Goal: Task Accomplishment & Management: Complete application form

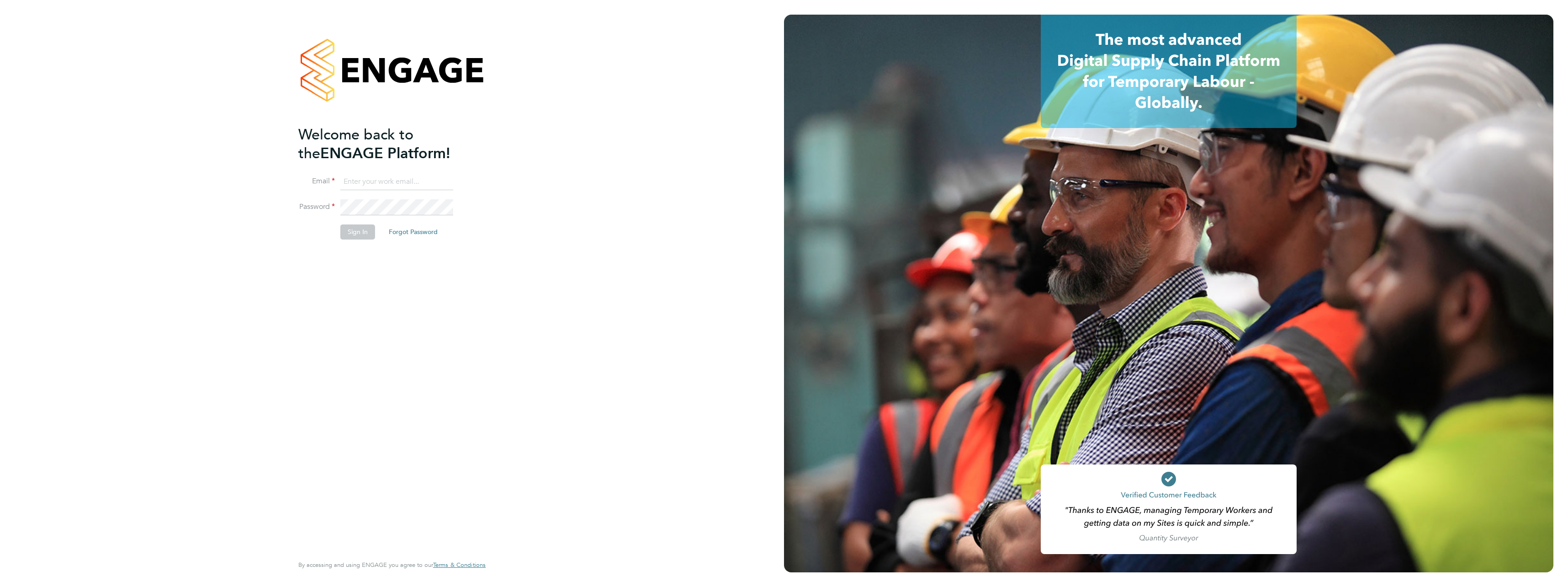
type input "daniel.silvester@countrysidepartnerships.com"
click at [347, 231] on button "Sign In" at bounding box center [357, 232] width 35 height 15
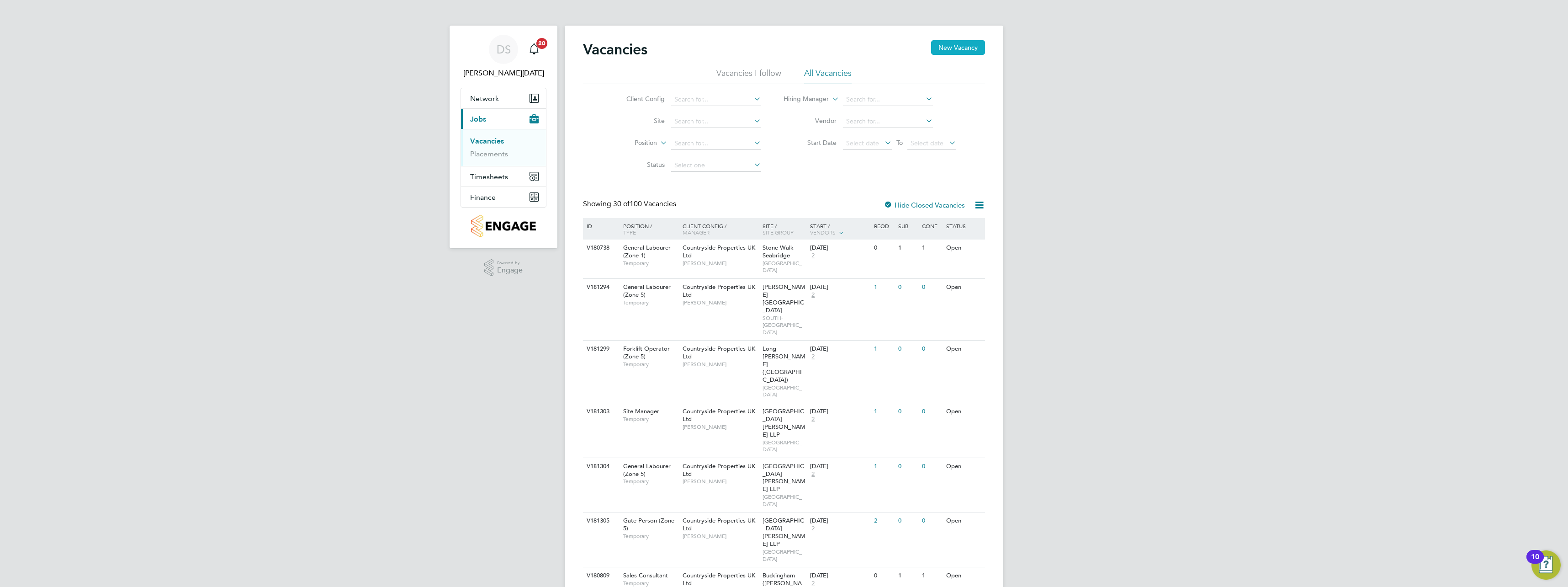
click at [964, 49] on button "New Vacancy" at bounding box center [958, 47] width 54 height 15
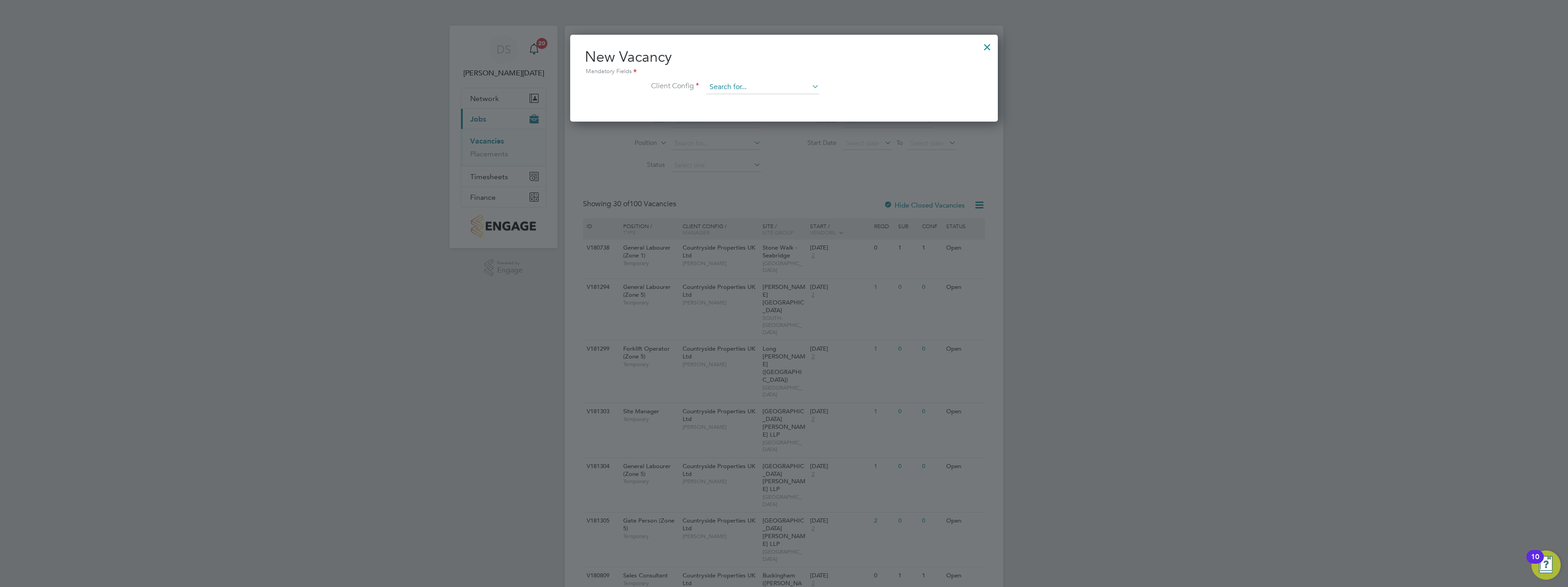
click at [765, 85] on input at bounding box center [762, 87] width 113 height 14
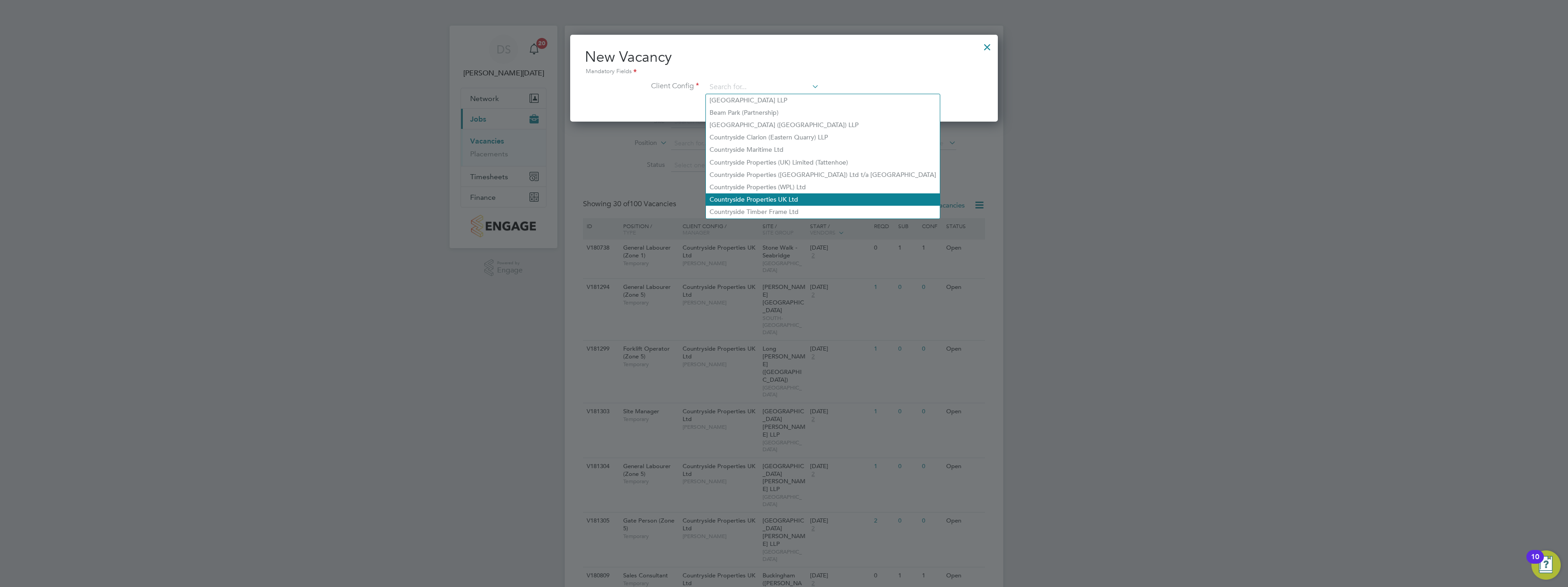
click at [802, 194] on li "Countryside Properties UK Ltd" at bounding box center [823, 199] width 234 height 12
type input "Countryside Properties UK Ltd"
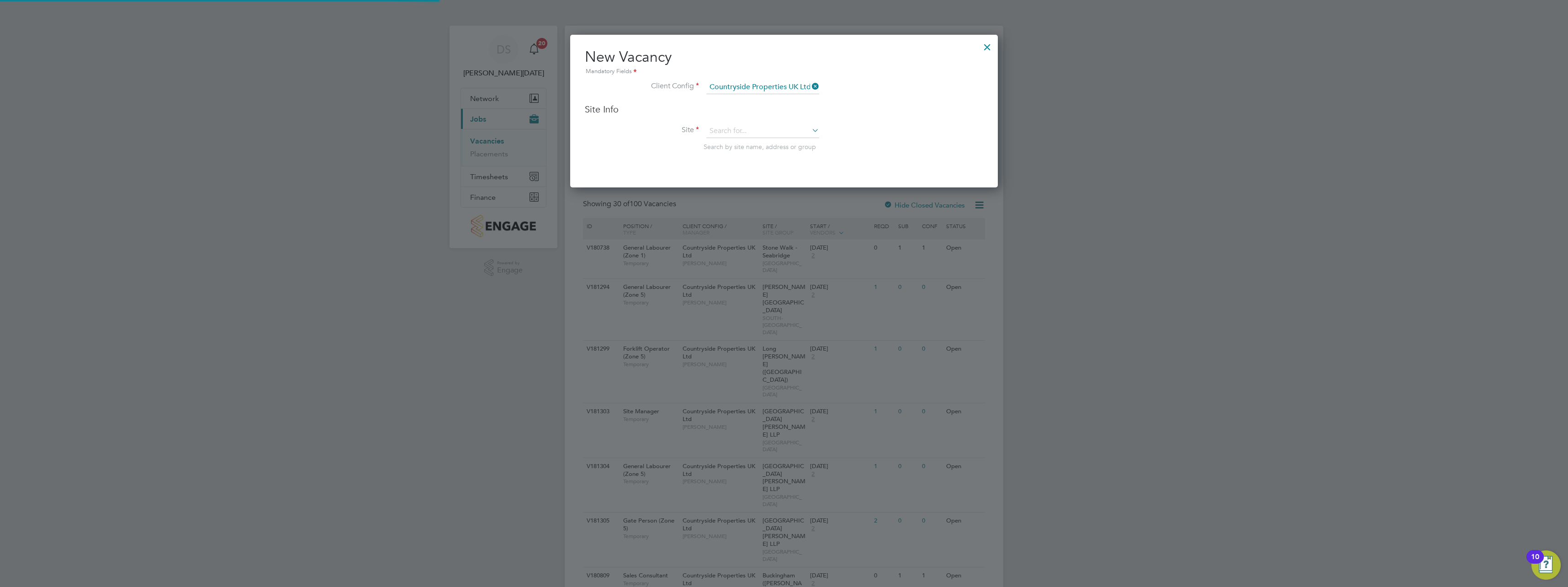
scroll to position [153, 428]
click at [756, 136] on input at bounding box center [762, 131] width 113 height 14
click at [758, 146] on li "Bishops Stortford Fields R&T 1" at bounding box center [763, 144] width 114 height 12
type input "Bishops Stortford Fields R&T1"
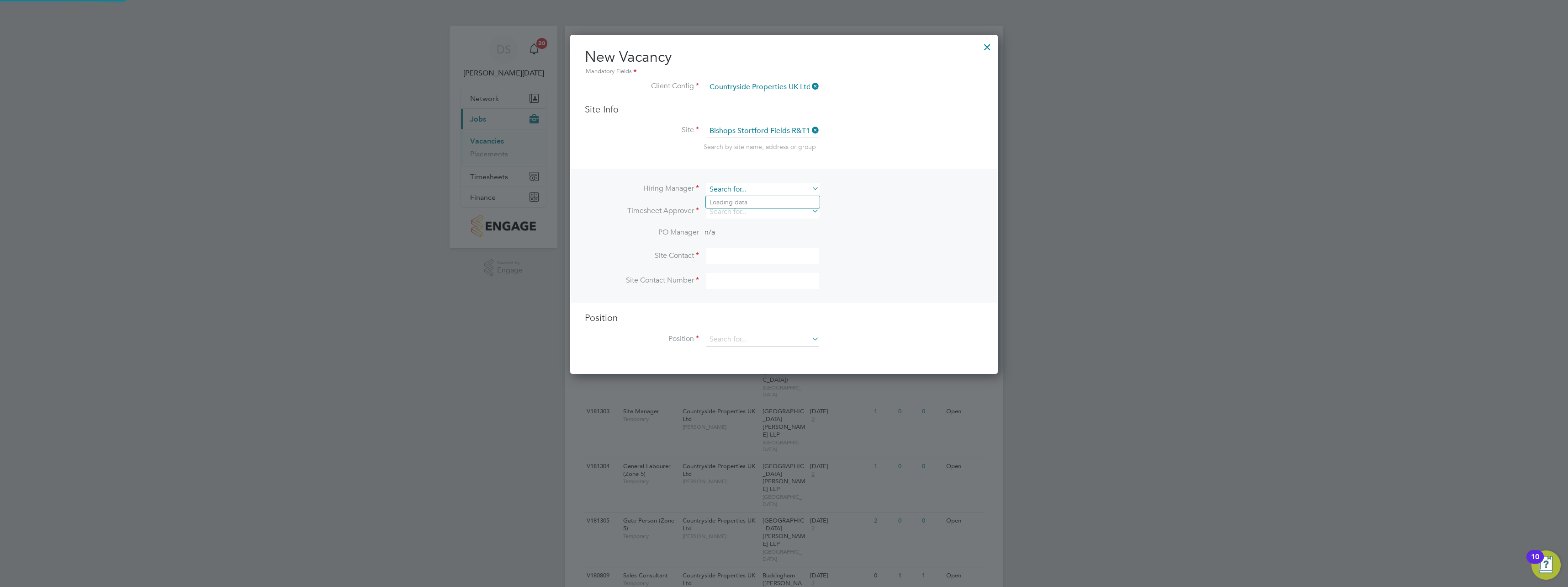
click at [743, 191] on input at bounding box center [762, 189] width 113 height 13
click at [755, 234] on li "Geo rge King" at bounding box center [763, 239] width 114 height 12
type input "[PERSON_NAME]"
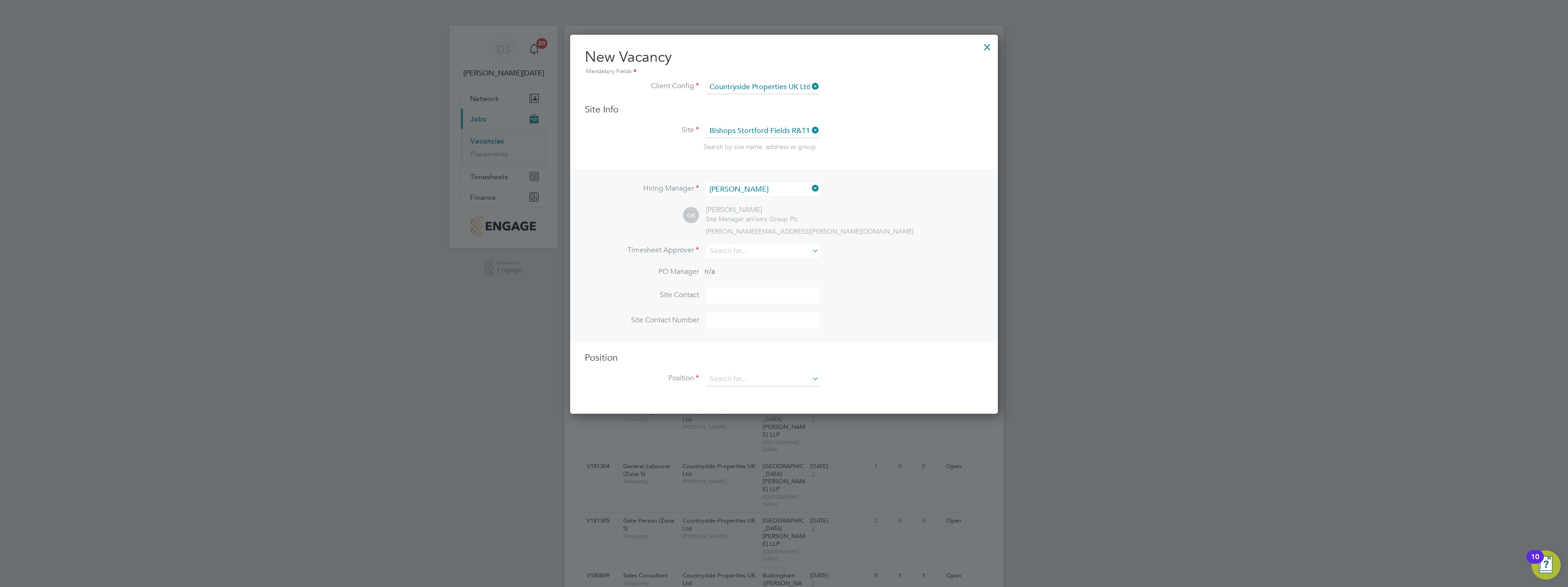
scroll to position [379, 428]
click at [748, 256] on input at bounding box center [762, 251] width 113 height 13
type input "\"
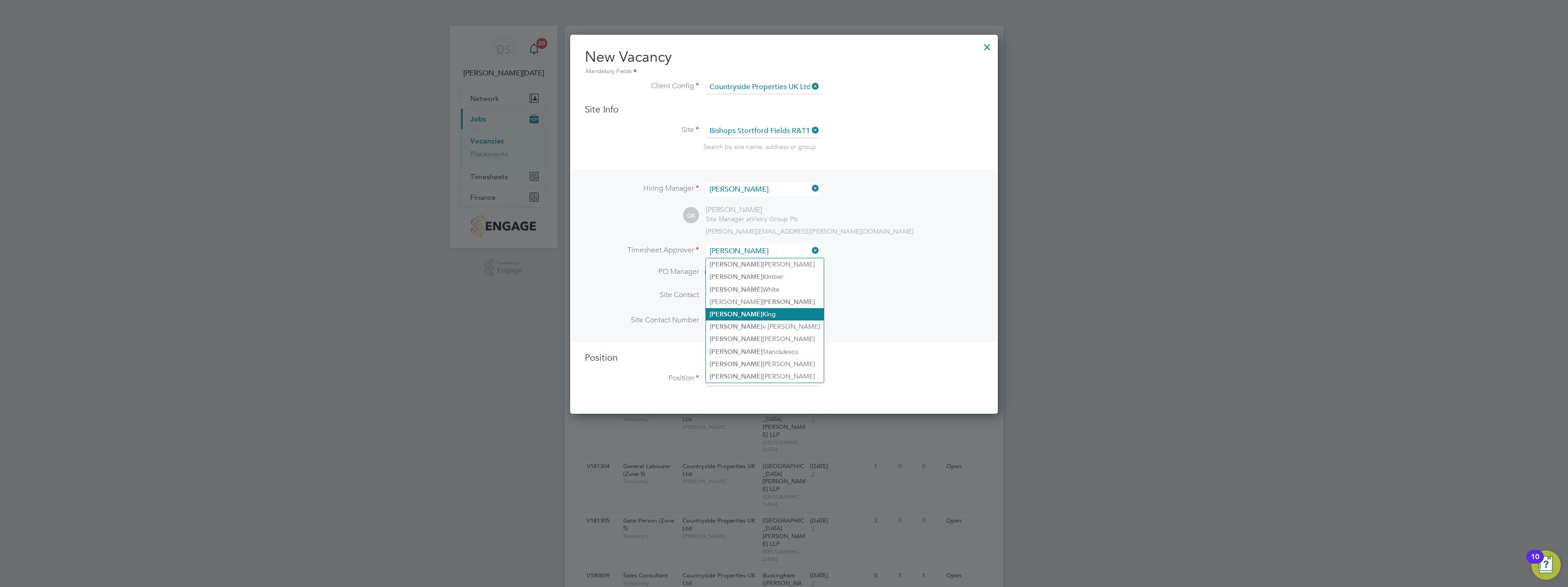
click at [762, 311] on li "[PERSON_NAME]" at bounding box center [765, 314] width 118 height 12
type input "[PERSON_NAME]"
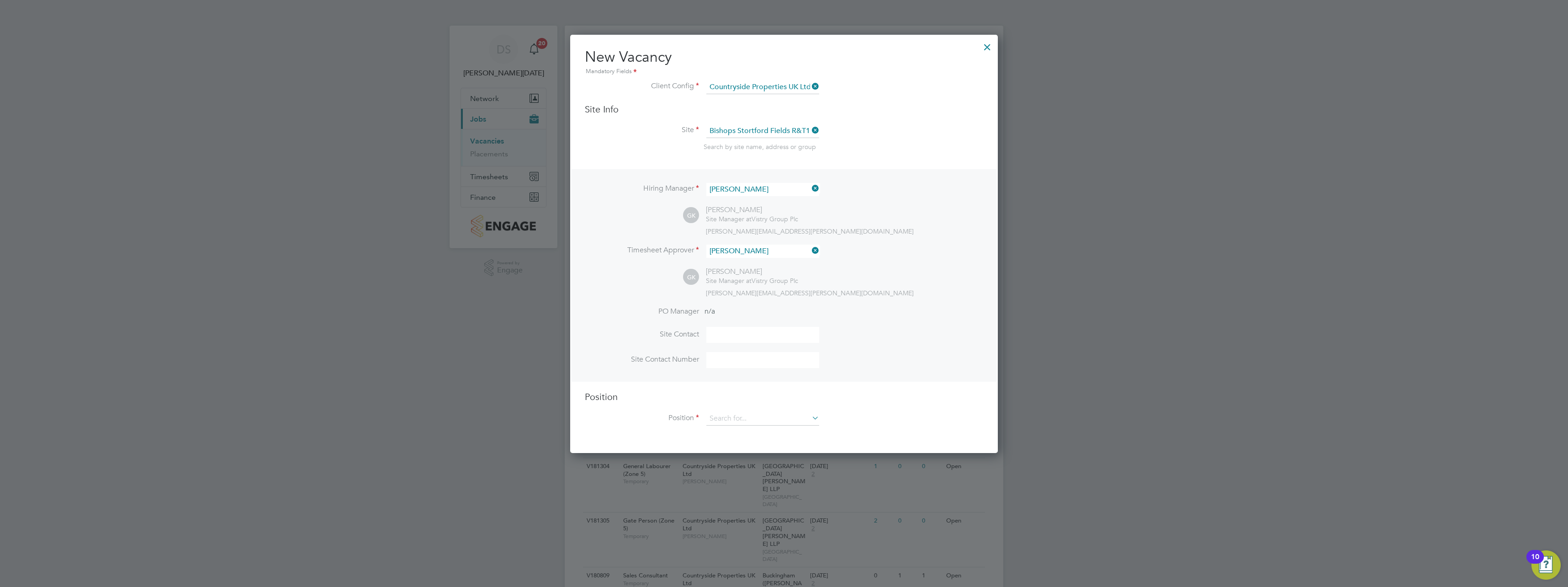
scroll to position [420, 428]
click at [757, 414] on input at bounding box center [762, 418] width 113 height 14
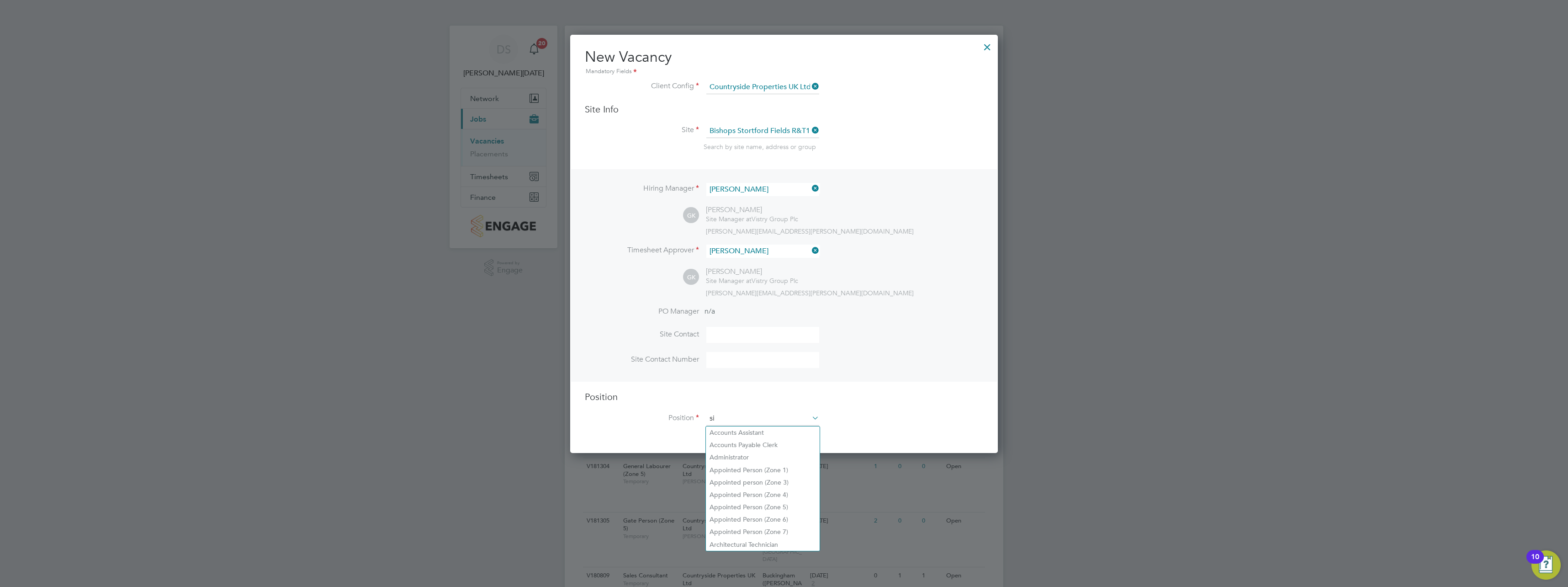
scroll to position [1313, 428]
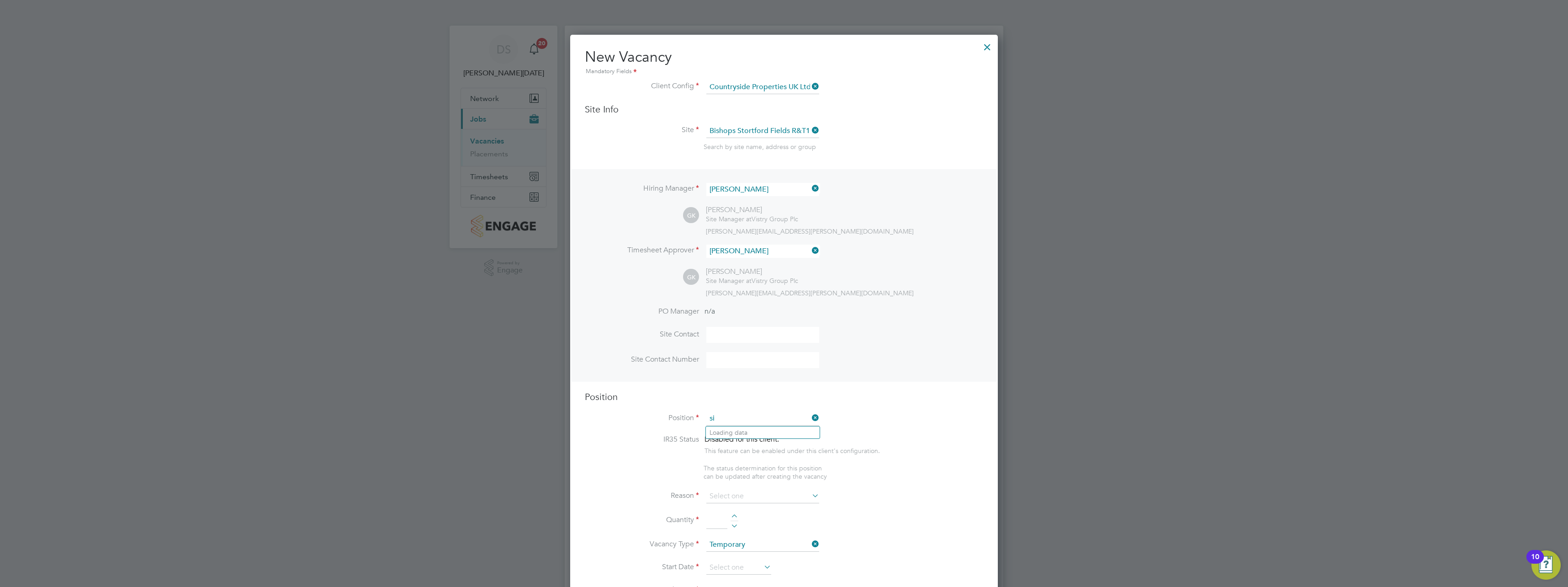
type input "s"
click at [785, 454] on li "Site Manager" at bounding box center [763, 457] width 114 height 12
type input "Site Manager"
type textarea "• Loremip dolo sitam con adipisc eli se doeiusmodt inci utl etdolore magnaaliqu…"
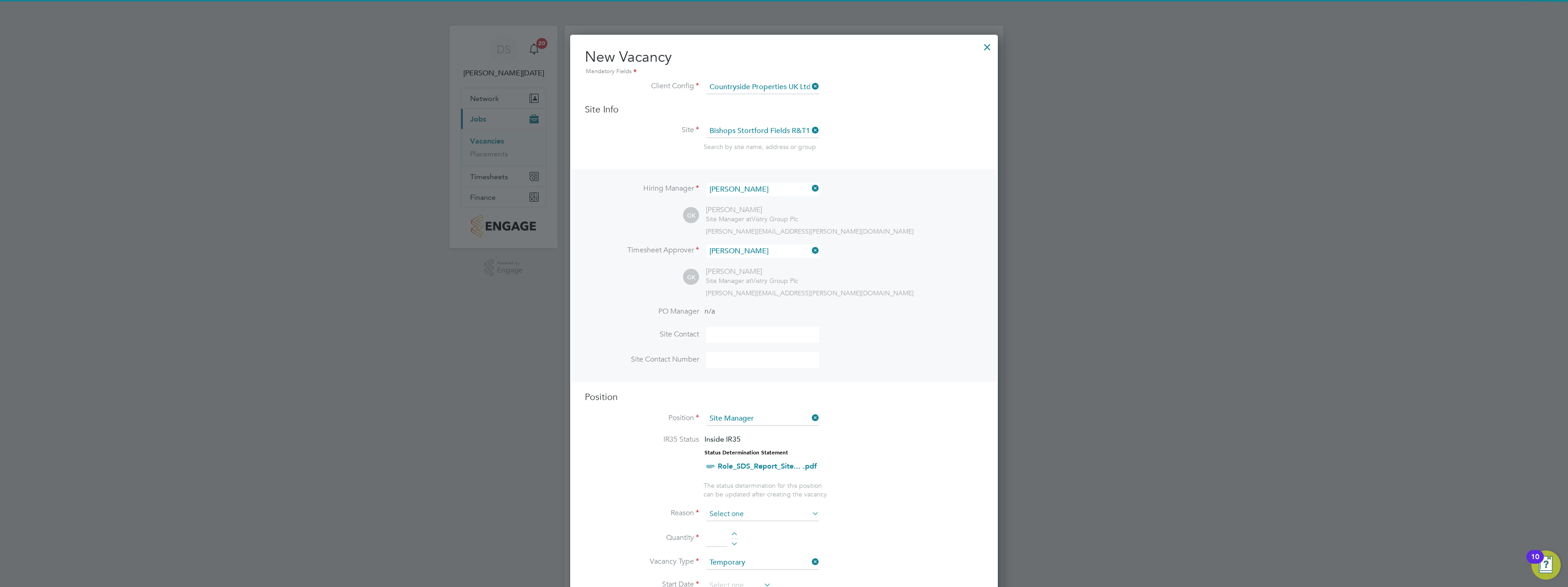
click at [735, 514] on input at bounding box center [762, 514] width 113 height 14
click at [737, 548] on li "Extra Work" at bounding box center [763, 551] width 114 height 12
type input "Extra Work"
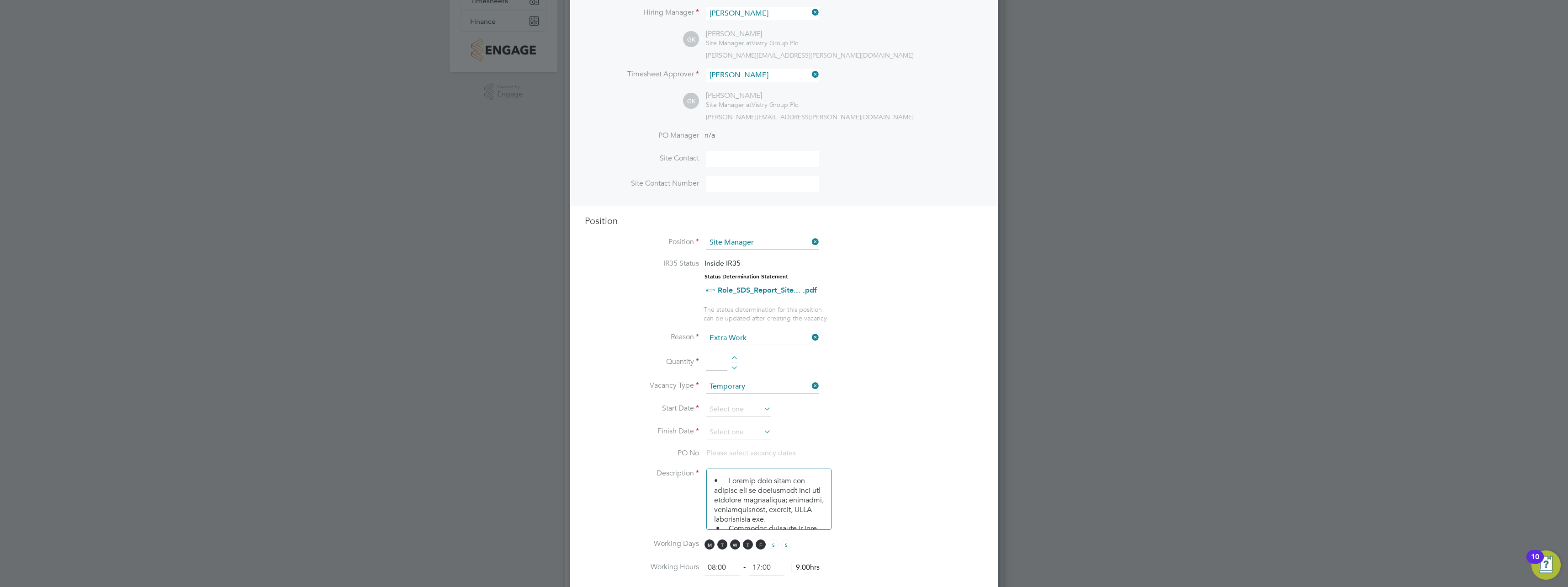
scroll to position [183, 0]
click at [736, 351] on div at bounding box center [734, 352] width 8 height 7
type input "1"
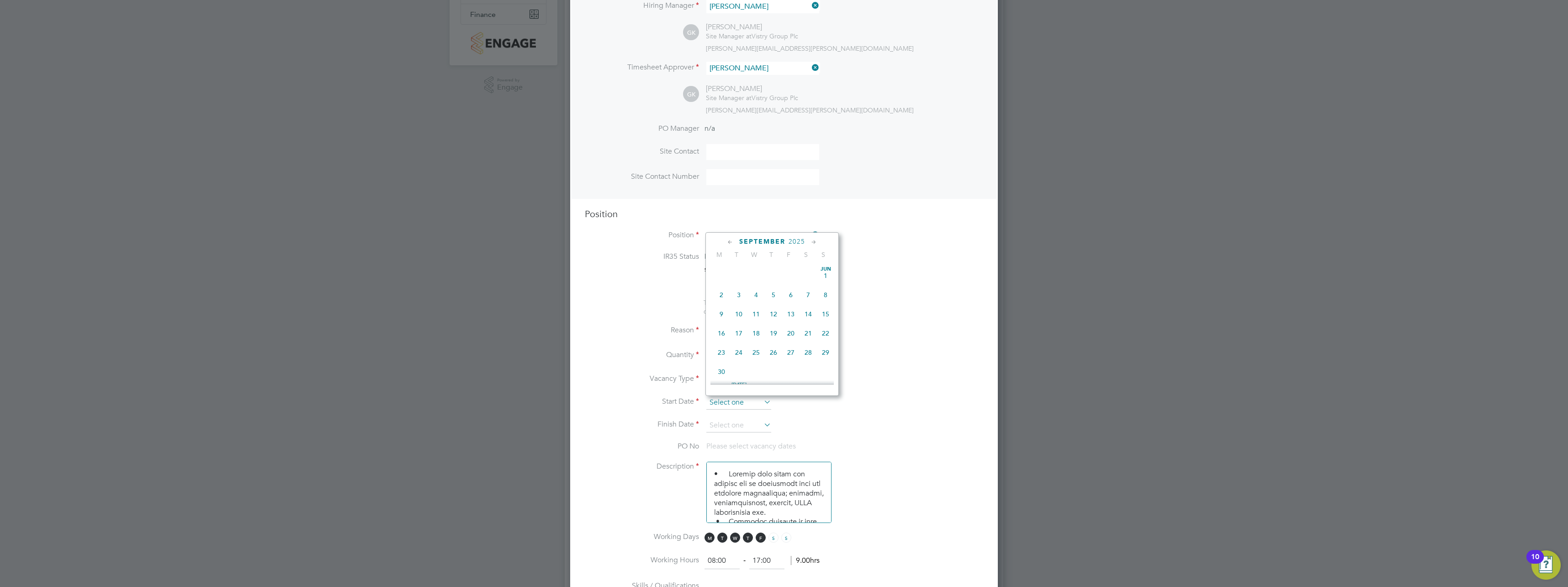
click at [738, 408] on input at bounding box center [738, 402] width 65 height 14
click at [811, 314] on span "27" at bounding box center [808, 305] width 18 height 18
type input "[DATE]"
click at [761, 424] on input at bounding box center [738, 426] width 65 height 14
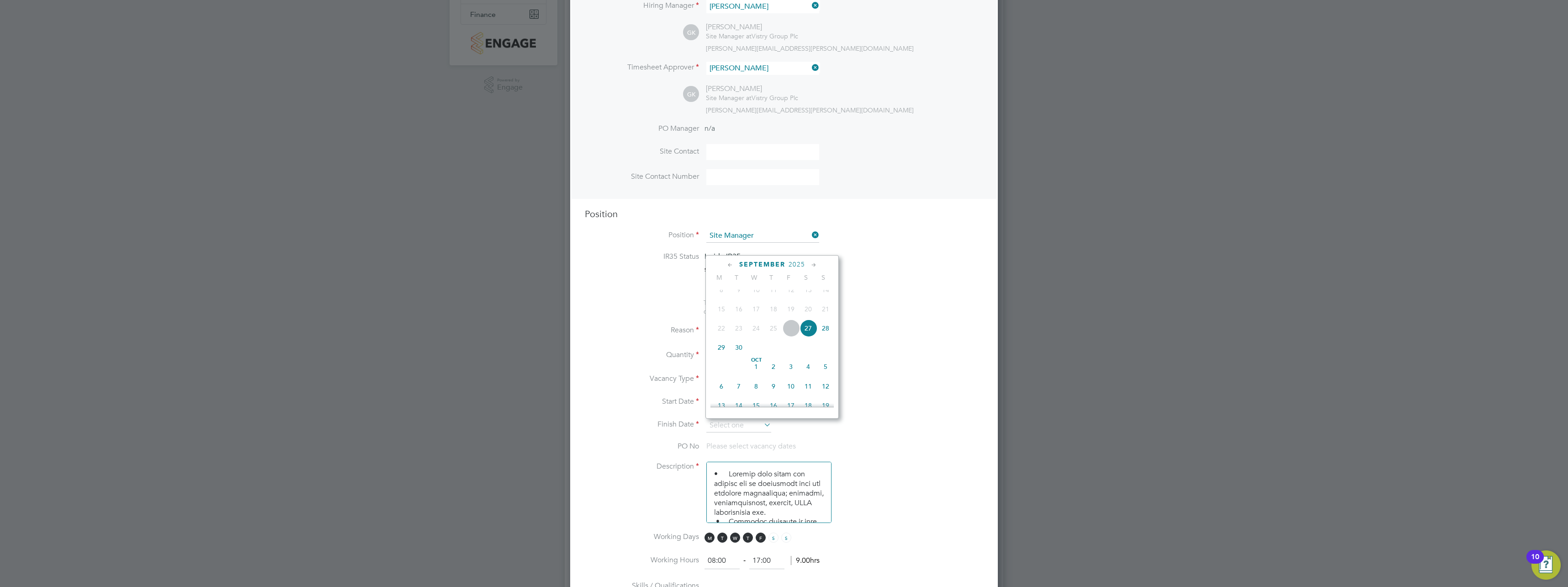
click at [809, 337] on span "27" at bounding box center [808, 328] width 18 height 18
type input "[DATE]"
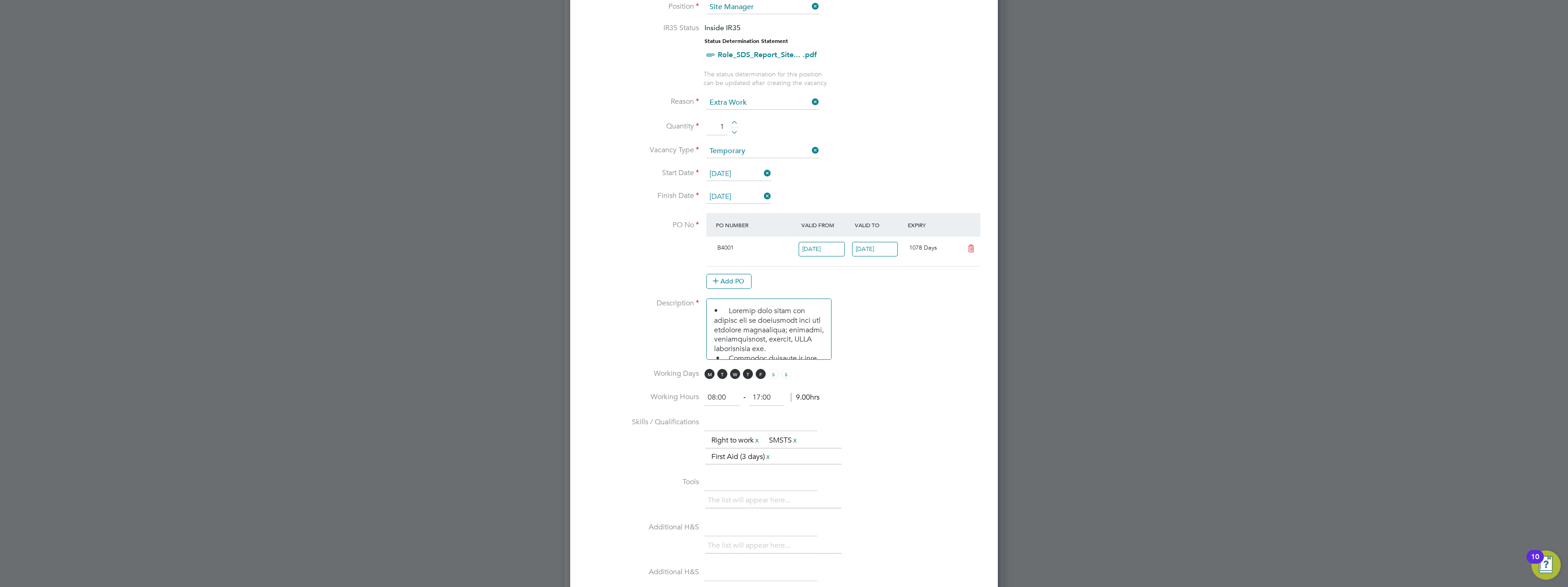
scroll to position [457, 0]
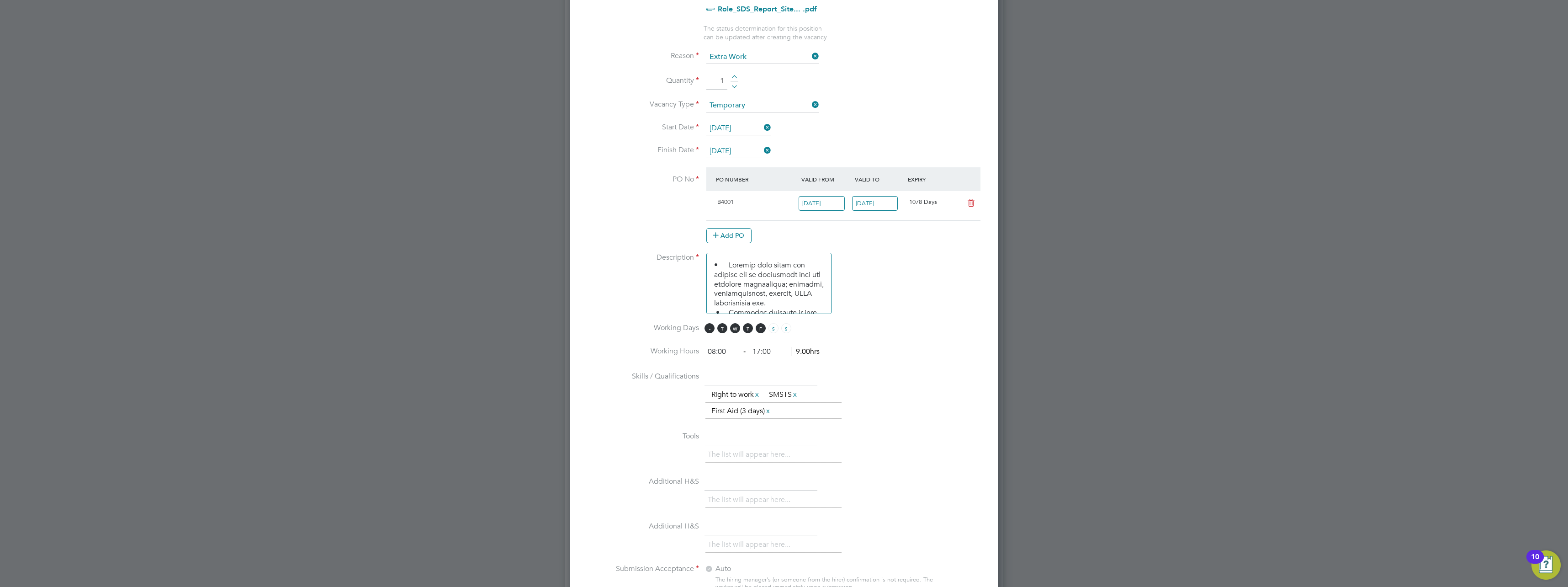
click at [712, 332] on span "M" at bounding box center [709, 328] width 10 height 10
click at [726, 331] on span "T" at bounding box center [722, 328] width 10 height 10
click at [737, 329] on span "W" at bounding box center [735, 328] width 10 height 10
click at [748, 329] on span "T" at bounding box center [747, 328] width 10 height 10
click at [760, 329] on span "F" at bounding box center [760, 328] width 10 height 10
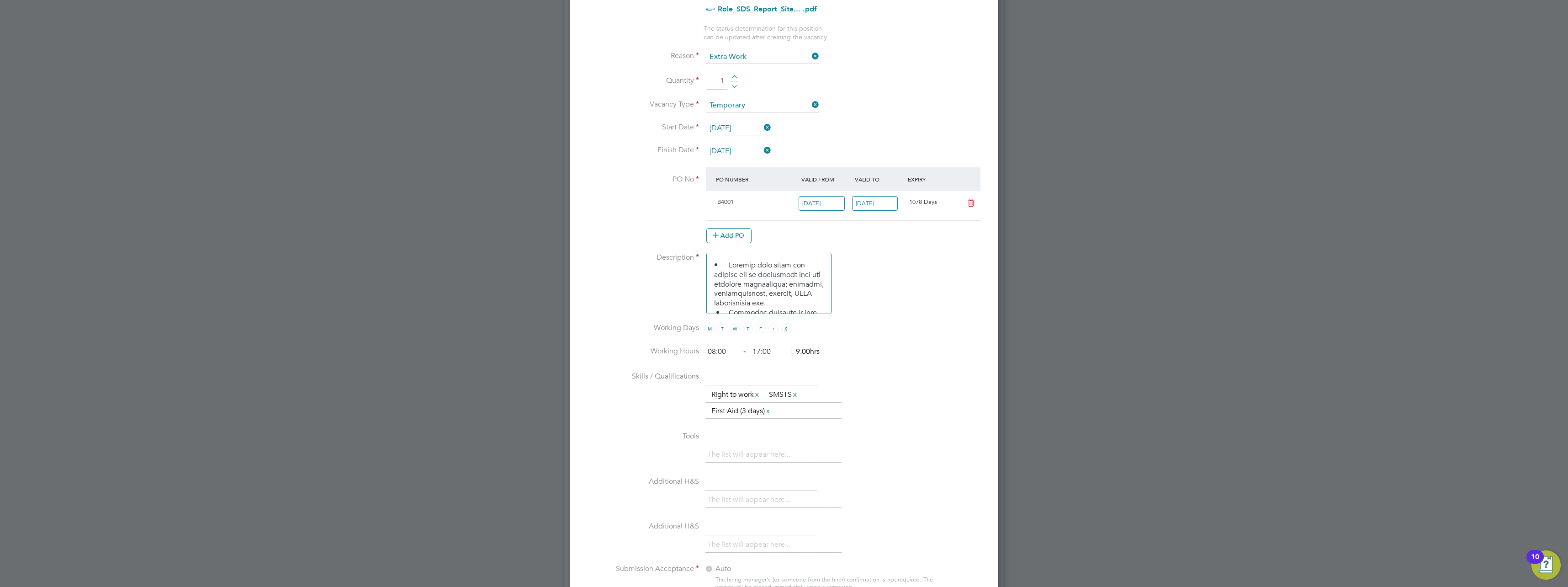
click at [775, 329] on span "S" at bounding box center [773, 328] width 10 height 10
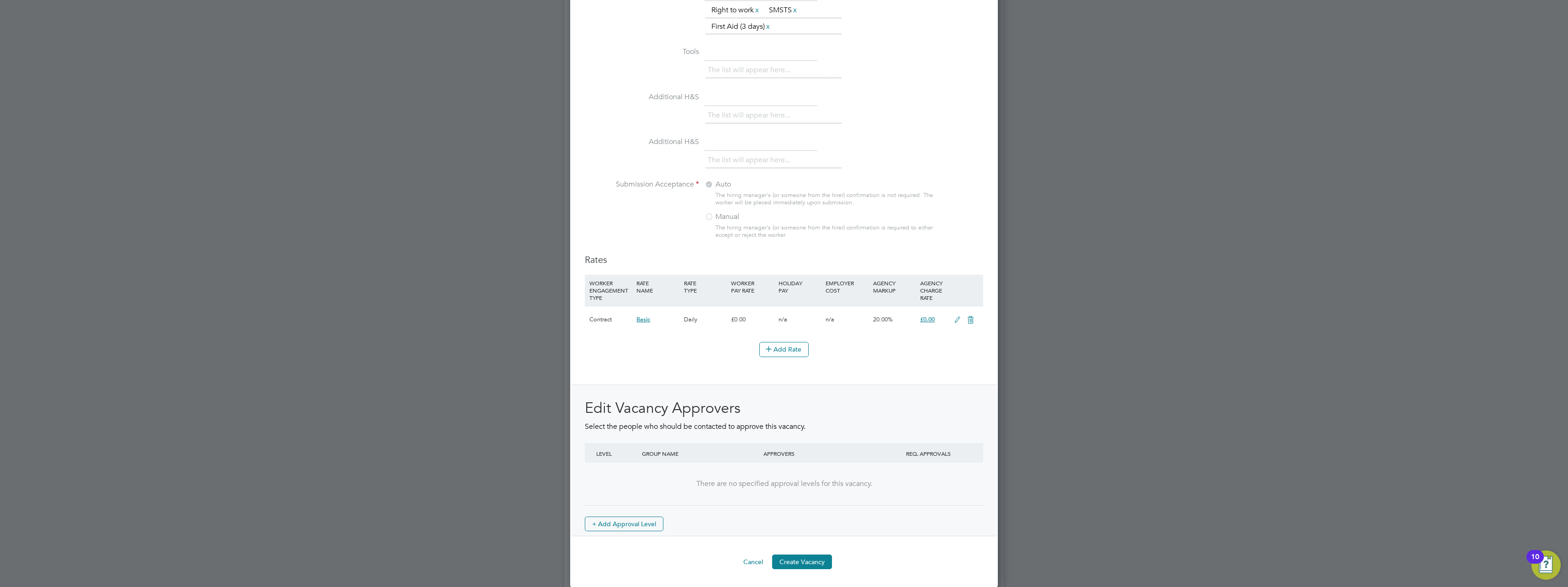
scroll to position [842, 0]
click at [821, 567] on button "Create Vacancy" at bounding box center [802, 561] width 60 height 15
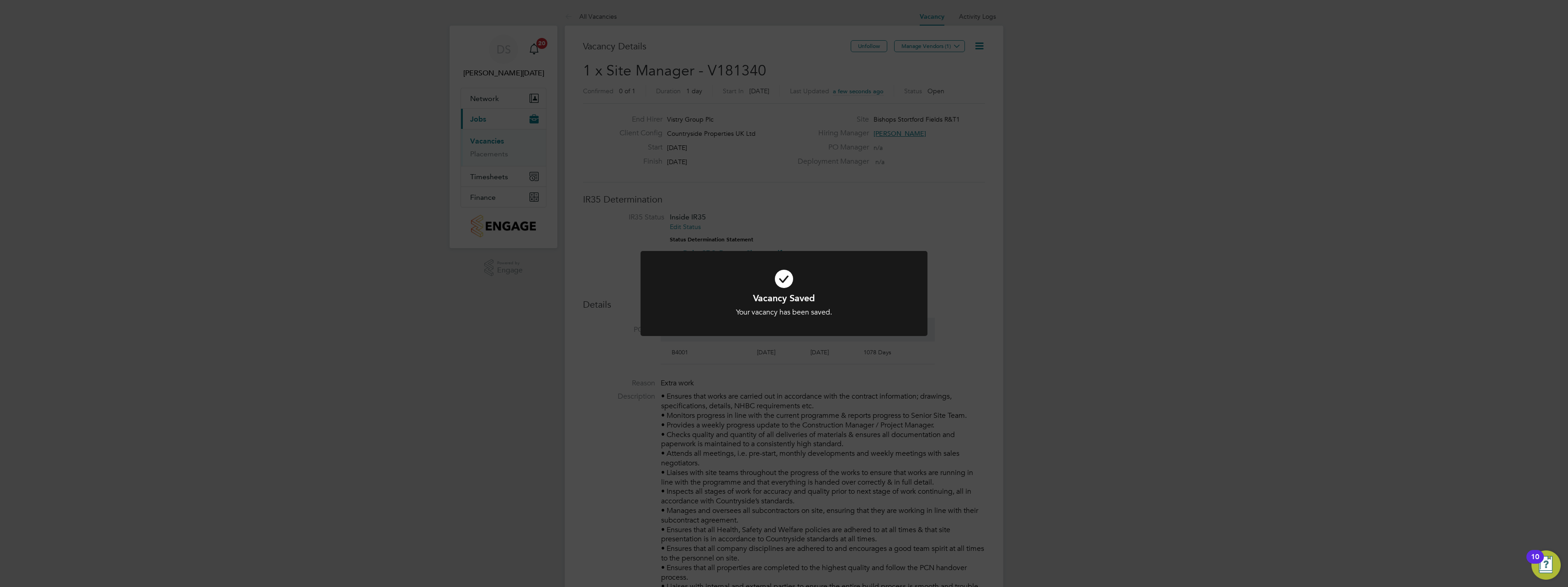
click at [942, 39] on div "Vacancy Saved Your vacancy has been saved. Cancel Okay" at bounding box center [784, 294] width 1568 height 587
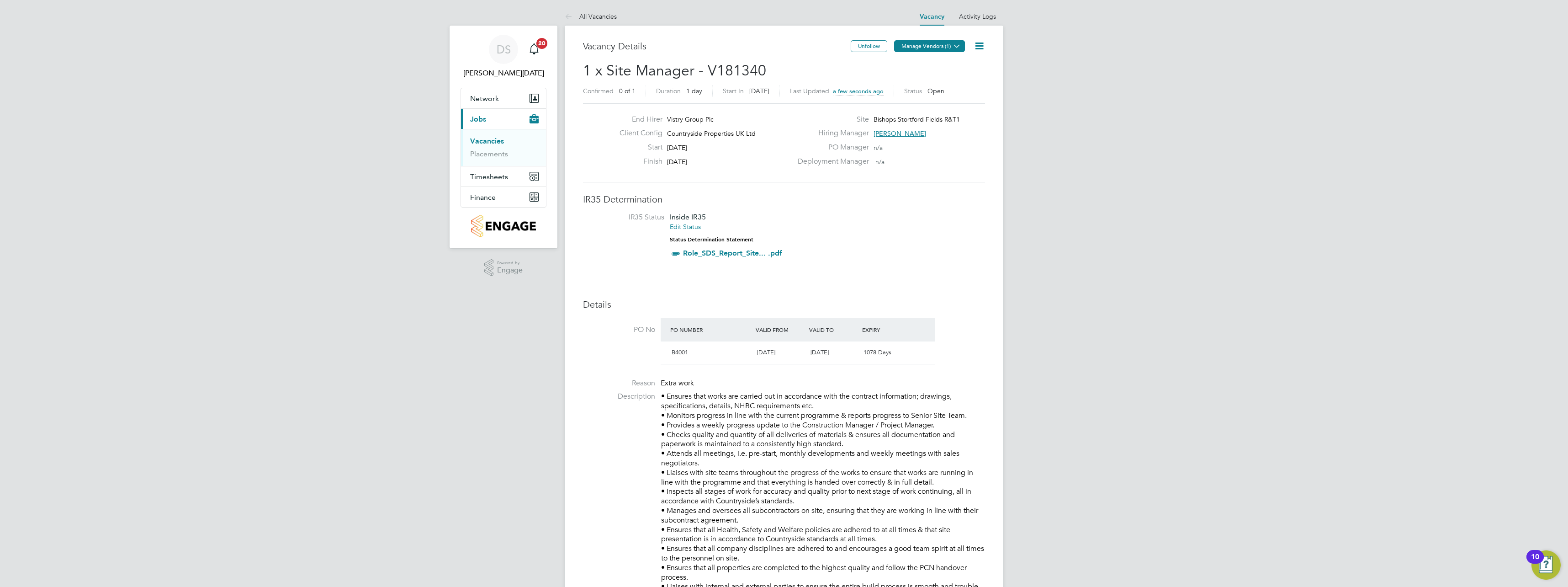
click at [953, 44] on icon at bounding box center [956, 46] width 7 height 7
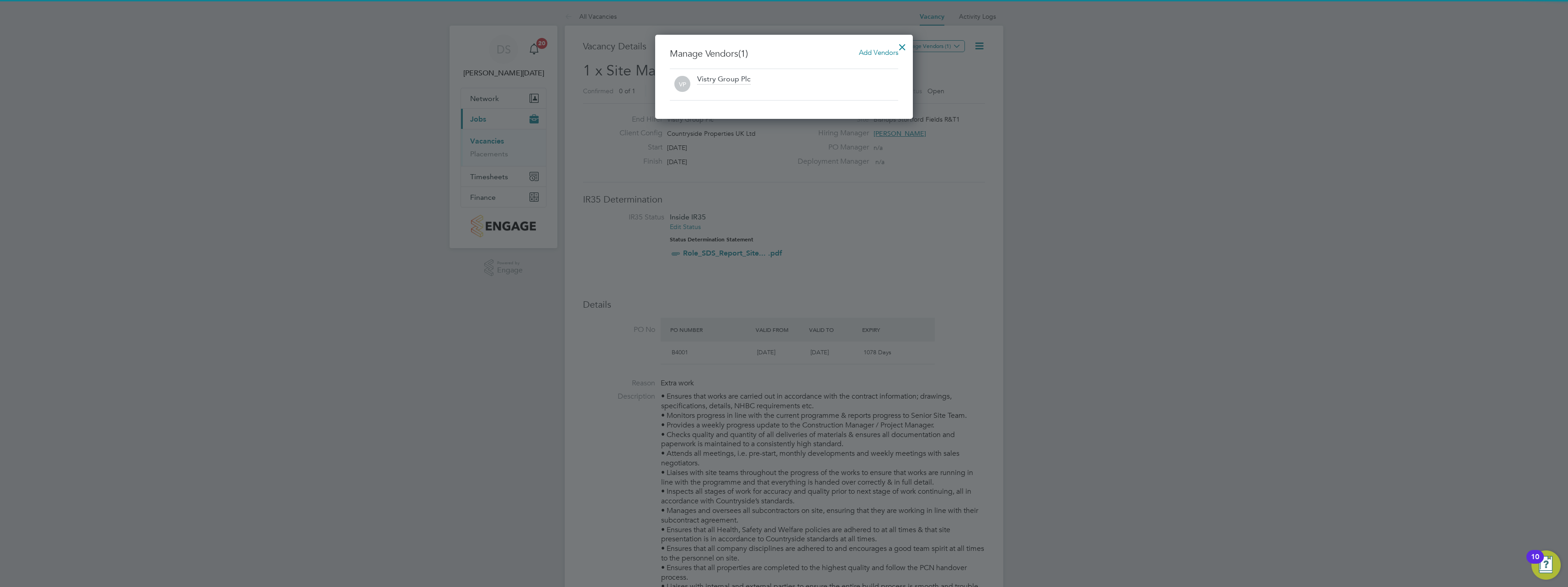
click at [887, 51] on span "Add Vendors" at bounding box center [878, 52] width 40 height 9
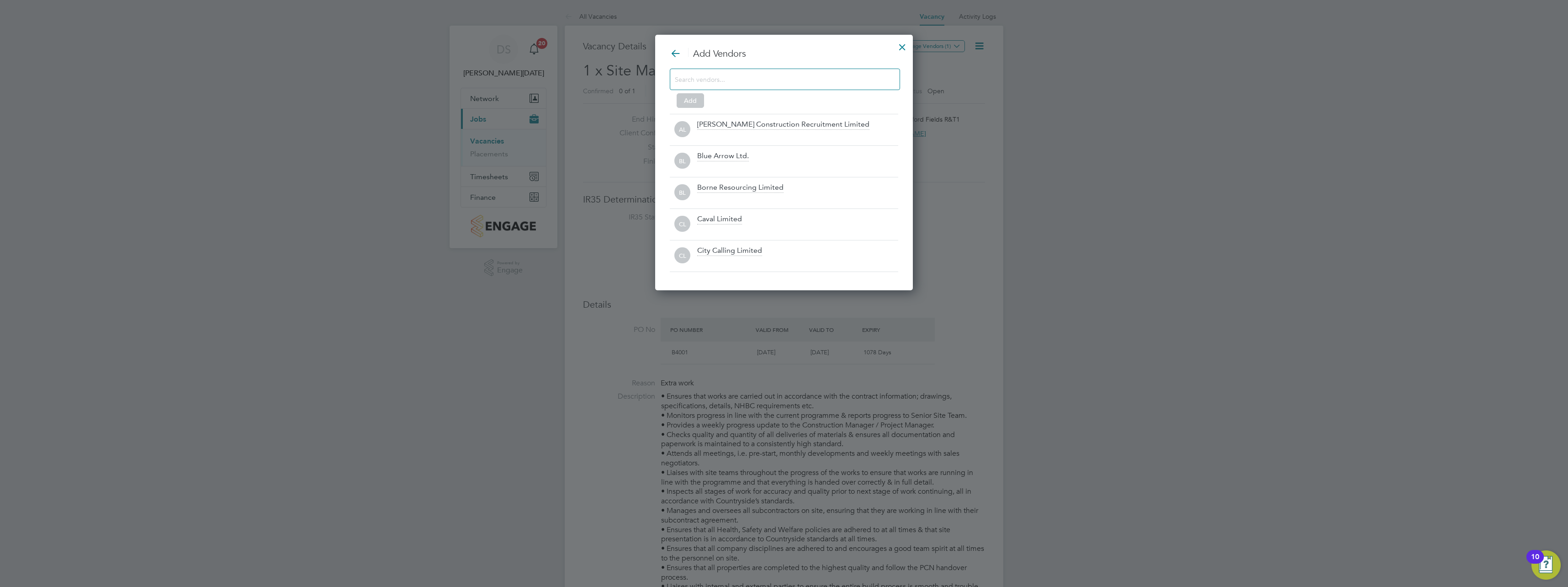
click at [764, 85] on input at bounding box center [778, 79] width 206 height 12
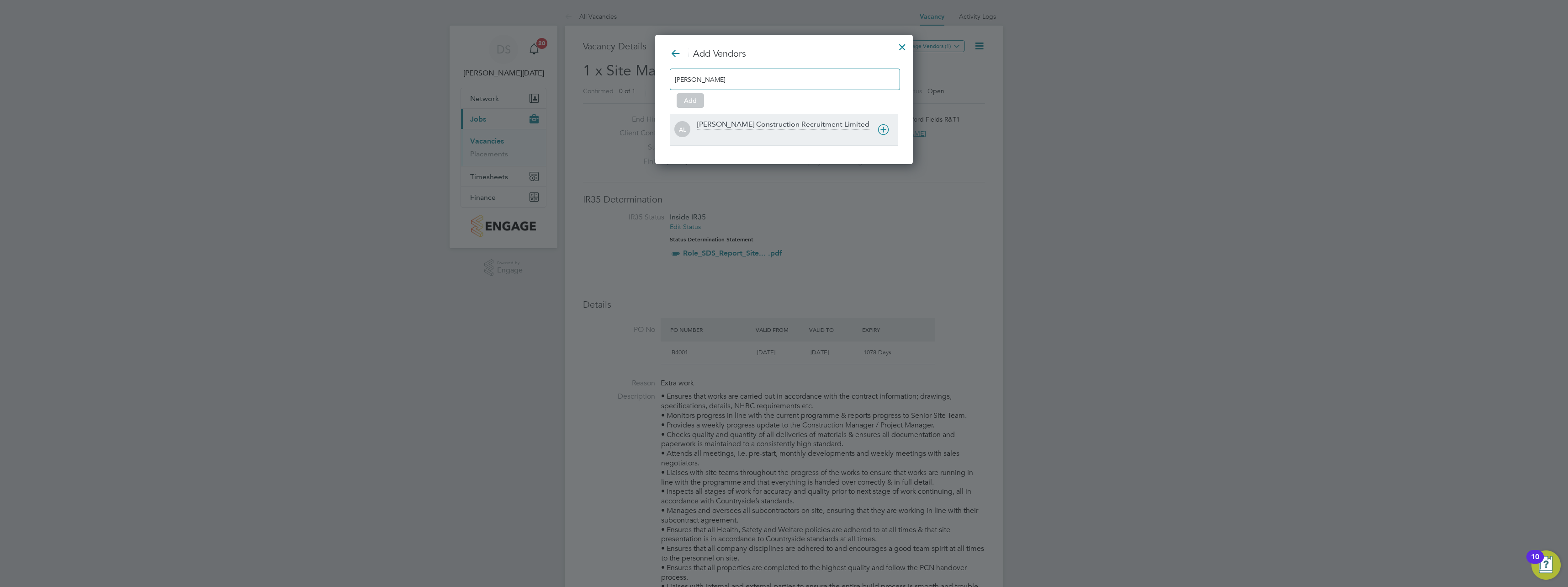
type input "[PERSON_NAME]"
click at [884, 135] on icon at bounding box center [883, 129] width 12 height 12
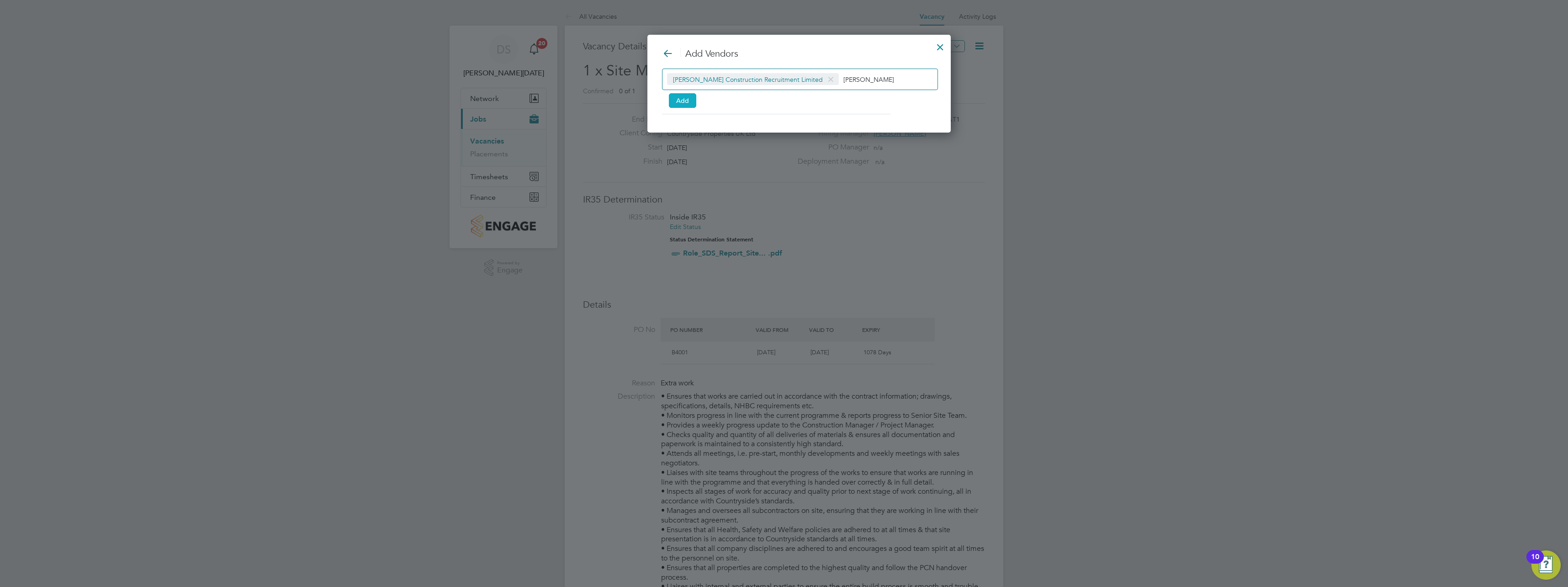
click at [683, 105] on button "Add" at bounding box center [682, 100] width 27 height 15
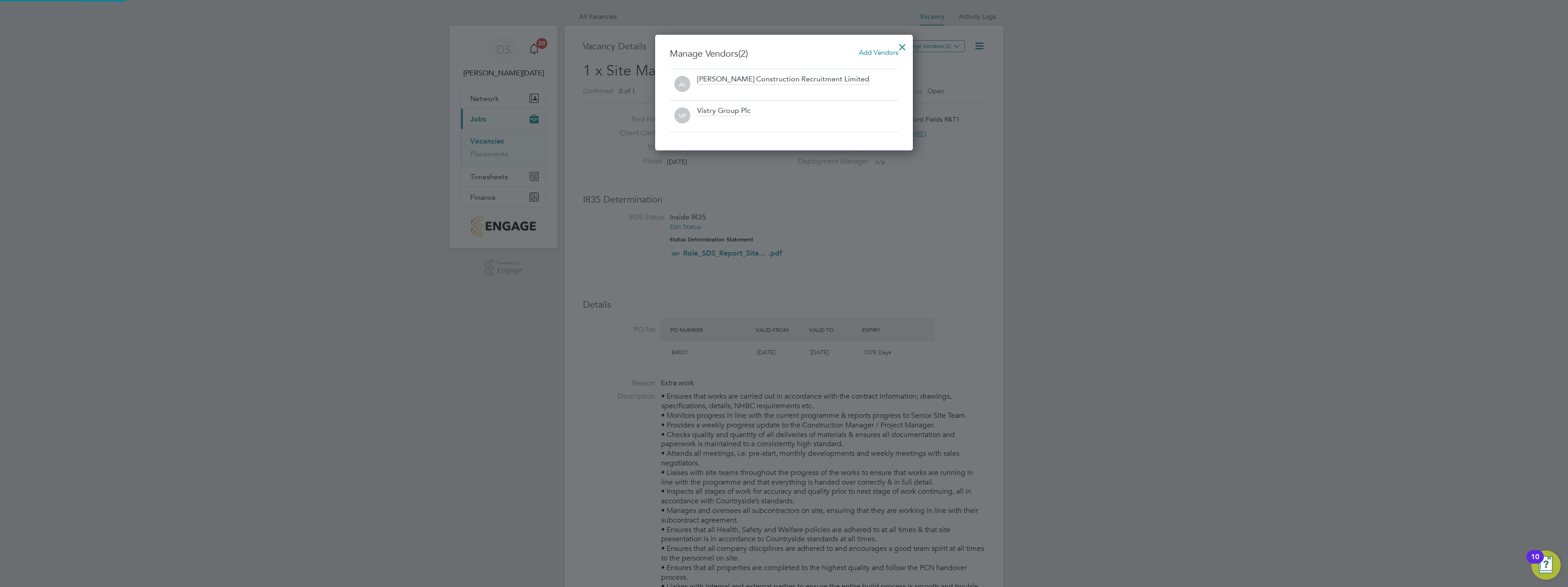
click at [908, 43] on div at bounding box center [902, 44] width 16 height 16
